Goal: Check status

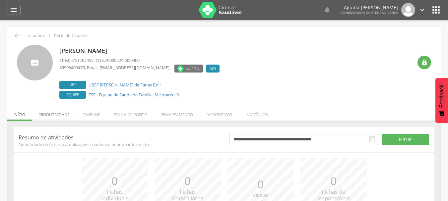
click at [62, 115] on li "Produtividade" at bounding box center [54, 113] width 44 height 16
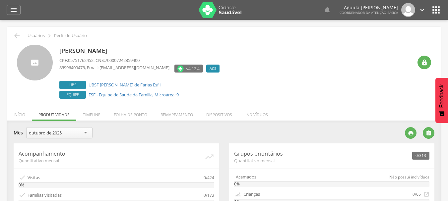
click at [84, 134] on div "outubro de 2025" at bounding box center [59, 132] width 66 height 11
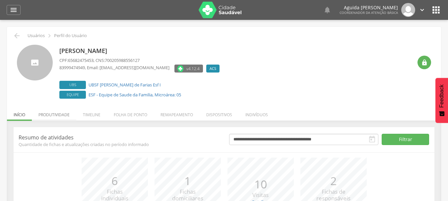
click at [58, 116] on li "Produtividade" at bounding box center [54, 113] width 44 height 16
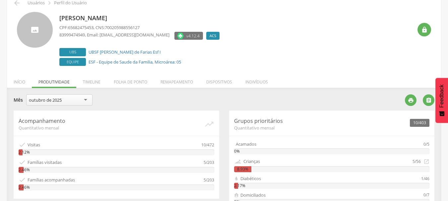
scroll to position [33, 0]
click at [70, 100] on div "outubro de 2025" at bounding box center [59, 99] width 66 height 11
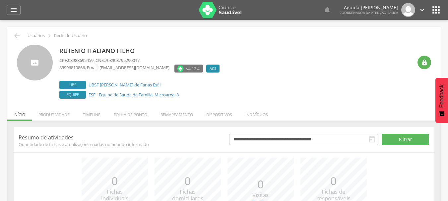
click at [49, 116] on li "Produtividade" at bounding box center [54, 113] width 44 height 16
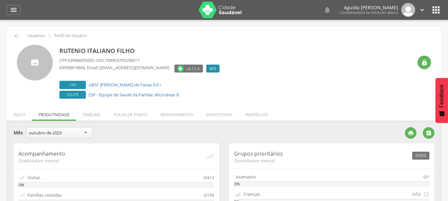
scroll to position [33, 0]
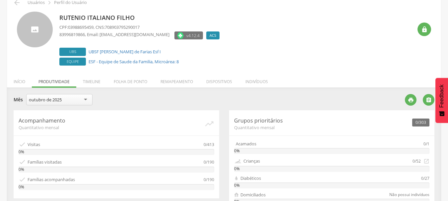
click at [64, 100] on div "outubro de 2025" at bounding box center [59, 99] width 66 height 11
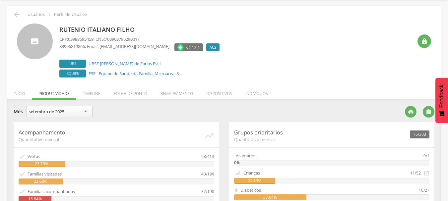
scroll to position [0, 0]
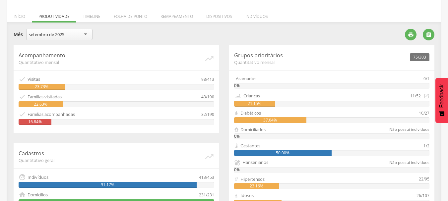
scroll to position [87, 0]
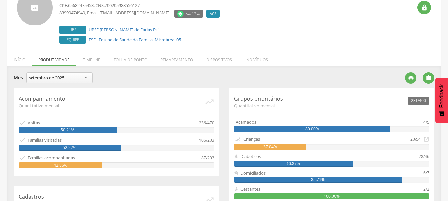
scroll to position [66, 0]
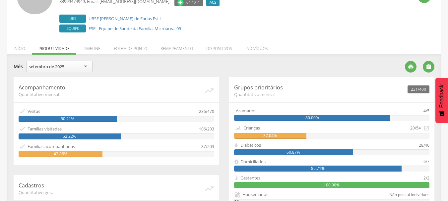
click at [93, 157] on div "42.86%" at bounding box center [61, 154] width 84 height 6
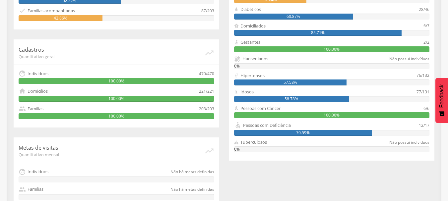
scroll to position [187, 0]
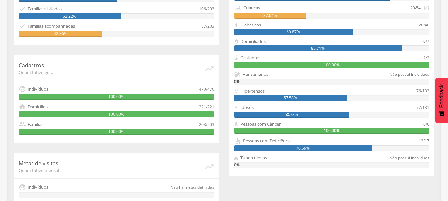
click at [385, 93] on div "Hipertensos" at bounding box center [325, 91] width 183 height 6
click at [341, 101] on div "57.58%" at bounding box center [290, 98] width 112 height 6
click at [348, 112] on div "58.78%" at bounding box center [291, 115] width 115 height 6
click at [386, 101] on div "57.58%" at bounding box center [332, 98] width 196 height 6
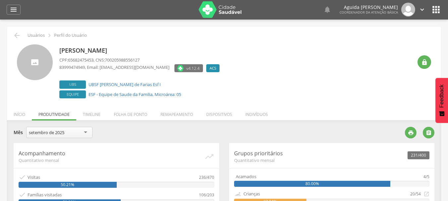
scroll to position [0, 0]
